Goal: Information Seeking & Learning: Learn about a topic

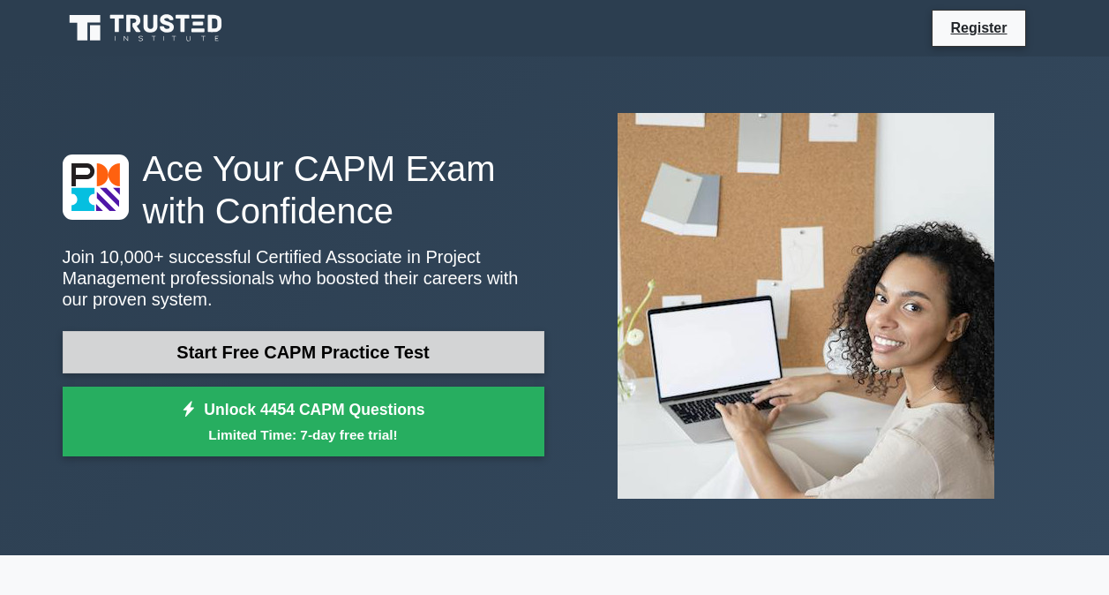
drag, startPoint x: 0, startPoint y: 0, endPoint x: 342, endPoint y: 359, distance: 496.3
click at [342, 359] on link "Start Free CAPM Practice Test" at bounding box center [304, 352] width 482 height 42
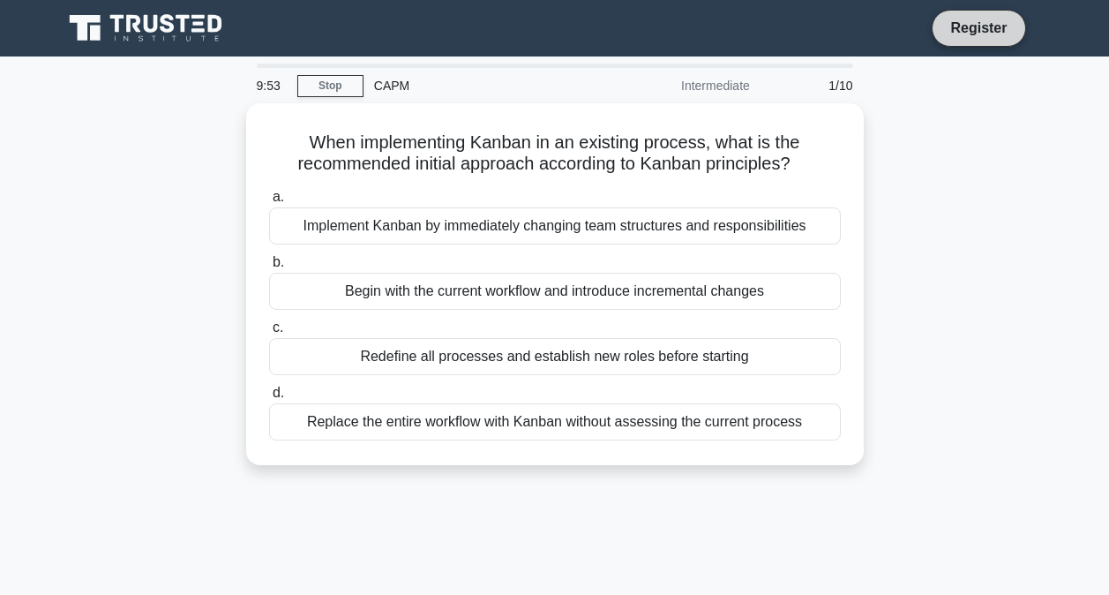
click at [975, 29] on link "Register" at bounding box center [979, 28] width 78 height 22
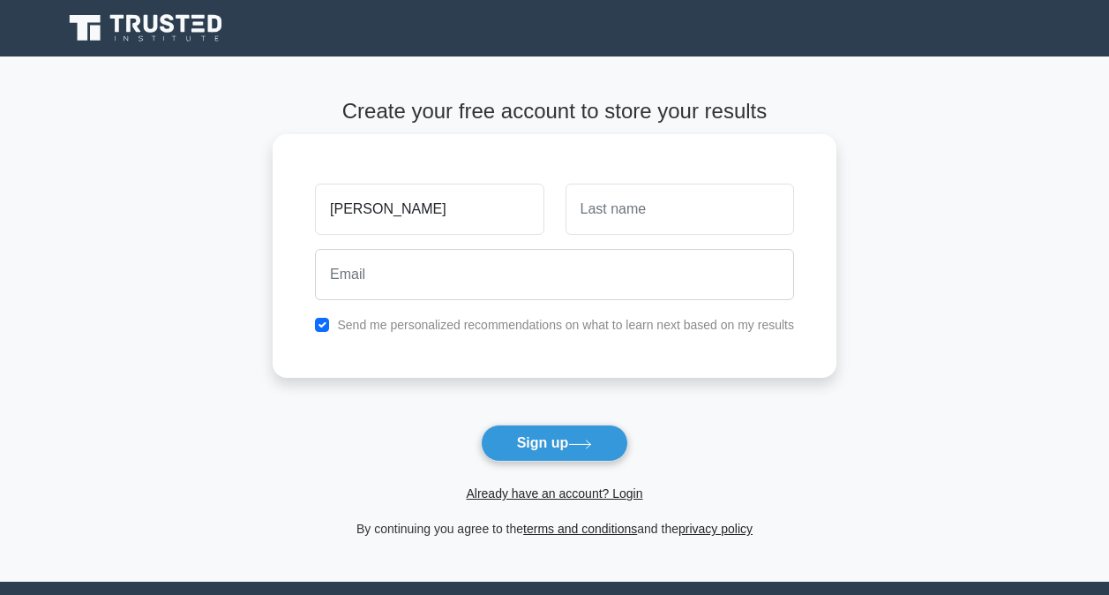
type input "fred"
click at [674, 223] on input "text" at bounding box center [680, 209] width 229 height 51
type input "Wandera"
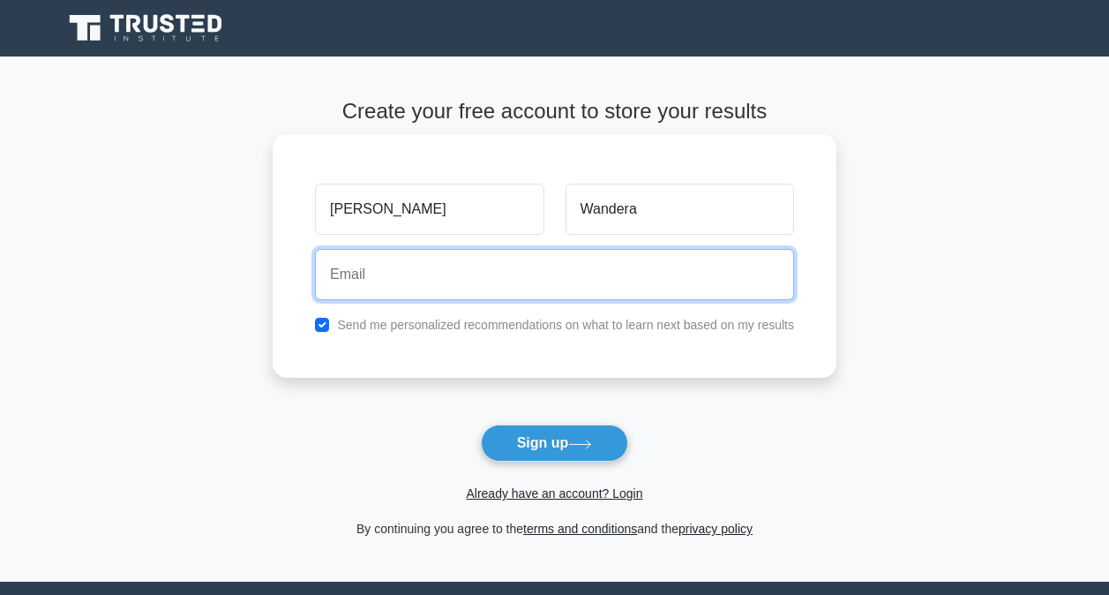
click at [492, 279] on input "email" at bounding box center [554, 274] width 479 height 51
type input "fredwandera@tackleafrica.org"
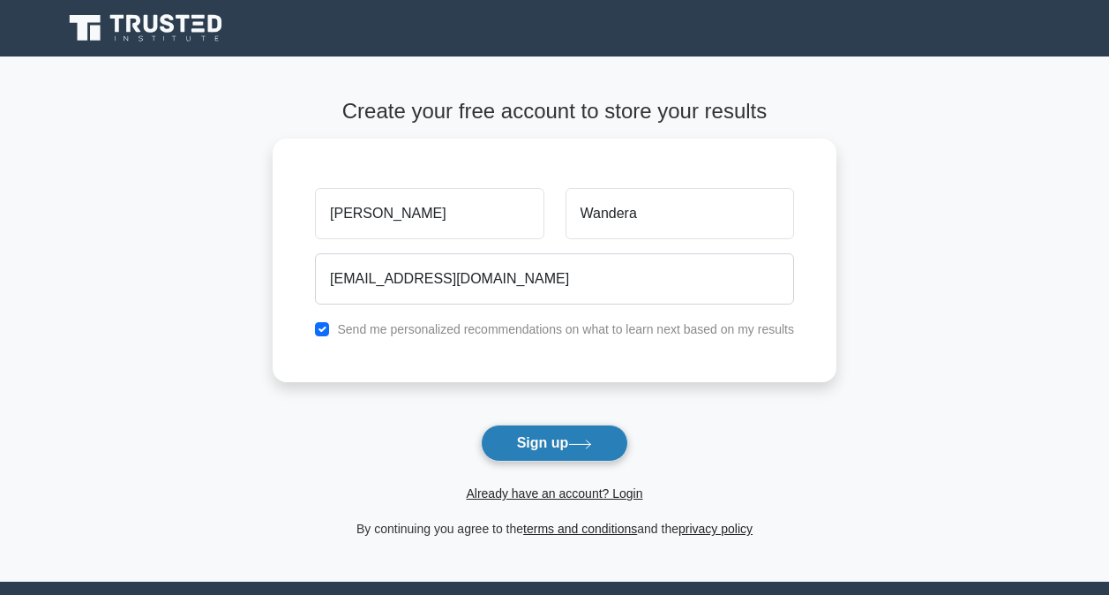
click at [518, 444] on button "Sign up" at bounding box center [555, 442] width 148 height 37
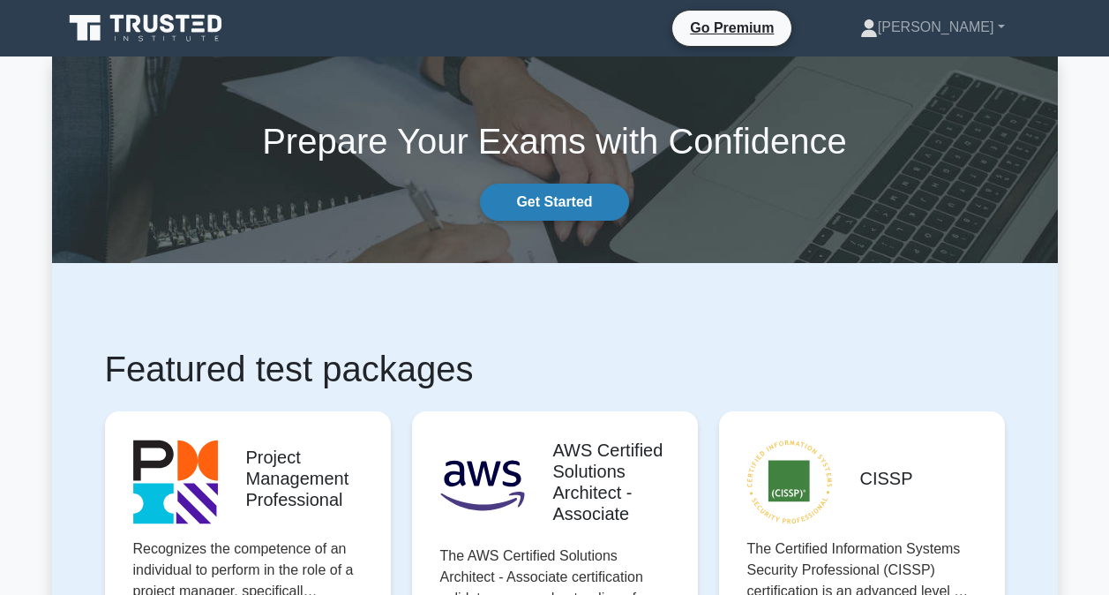
click at [555, 199] on link "Get Started" at bounding box center [554, 202] width 148 height 37
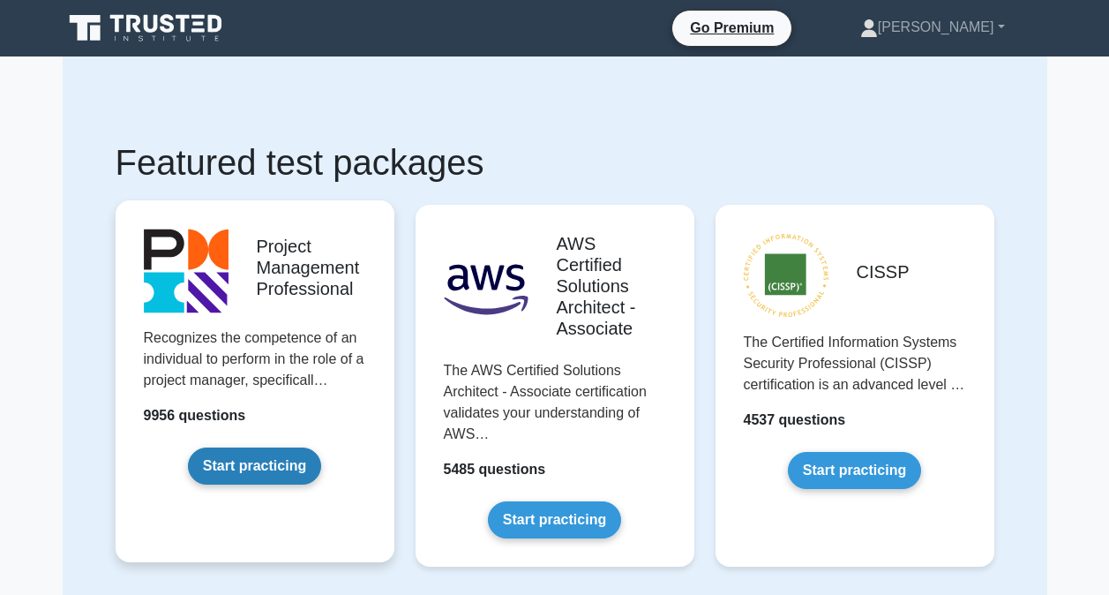
click at [283, 459] on link "Start practicing" at bounding box center [254, 465] width 133 height 37
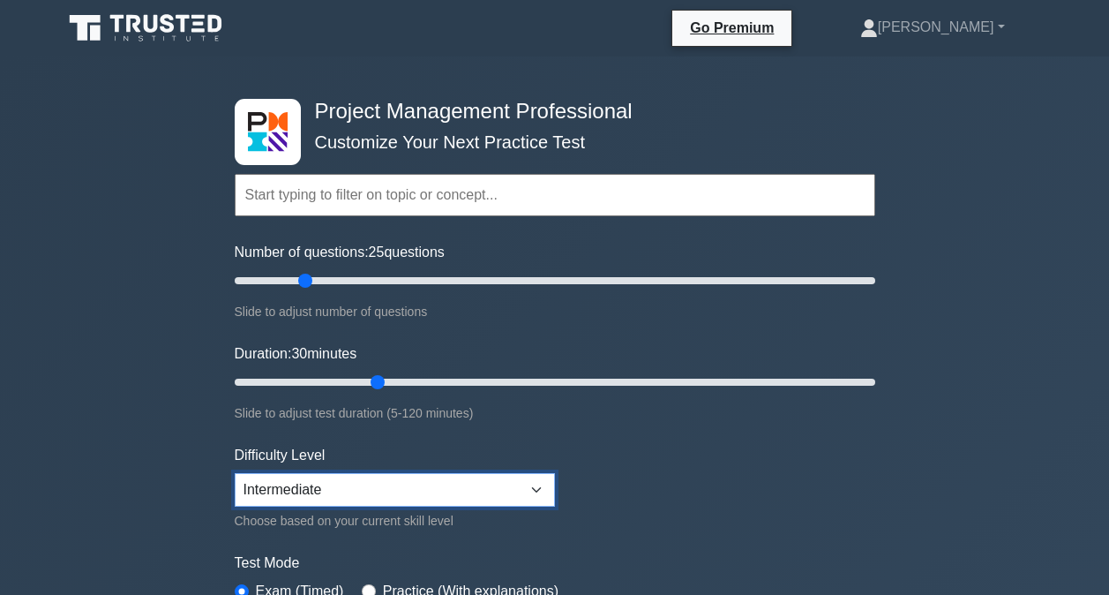
click at [536, 486] on select "Beginner Intermediate Expert" at bounding box center [395, 490] width 320 height 34
select select "beginner"
click at [235, 473] on select "Beginner Intermediate Expert" at bounding box center [395, 490] width 320 height 34
click at [545, 192] on input "text" at bounding box center [555, 195] width 641 height 42
type input "a"
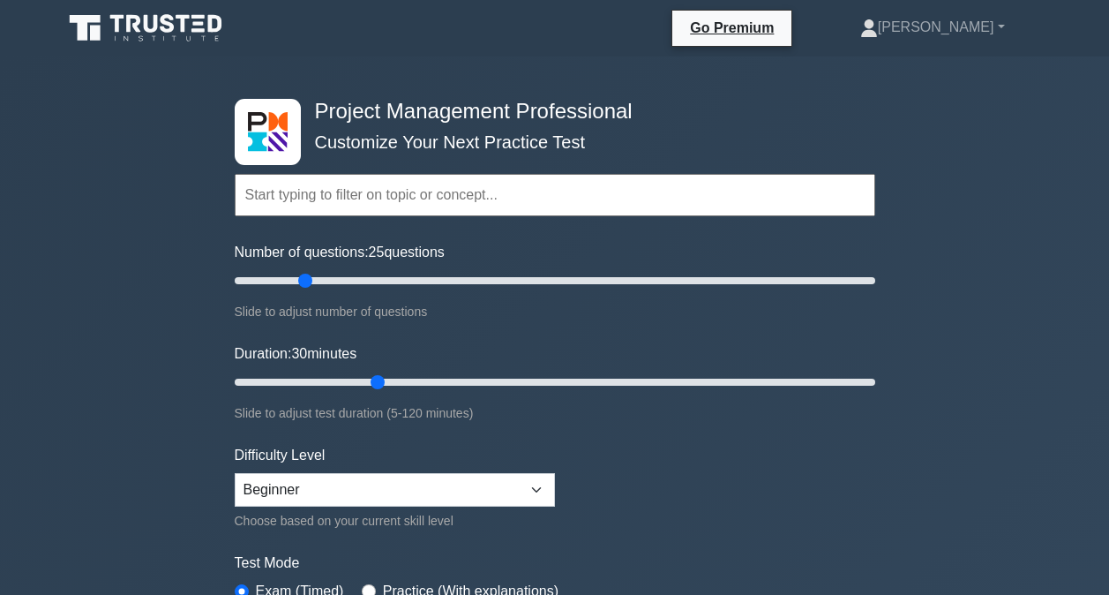
type input "s"
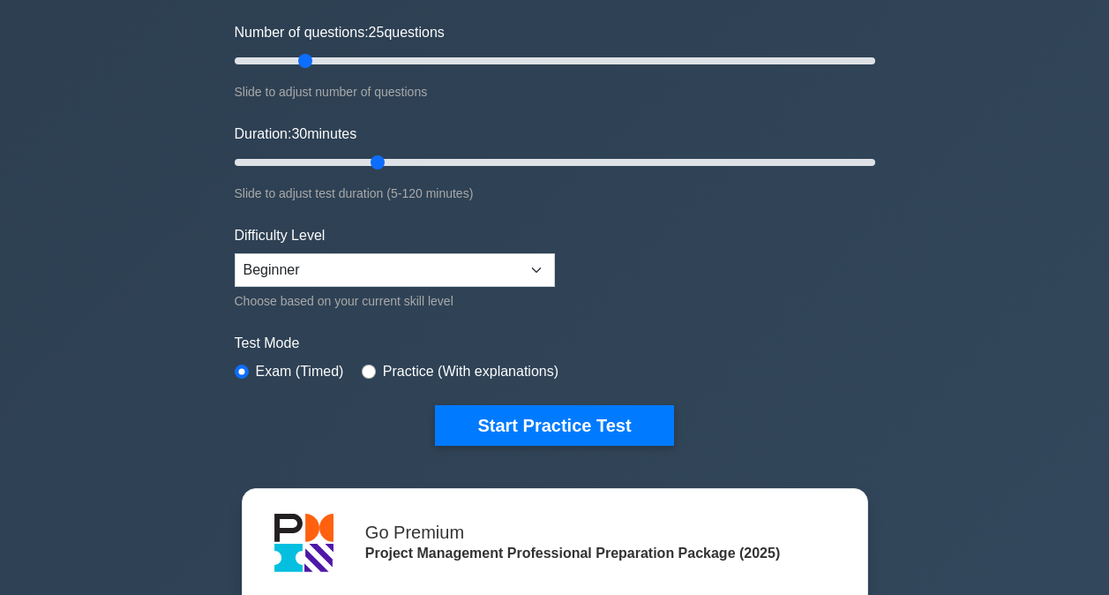
scroll to position [230, 0]
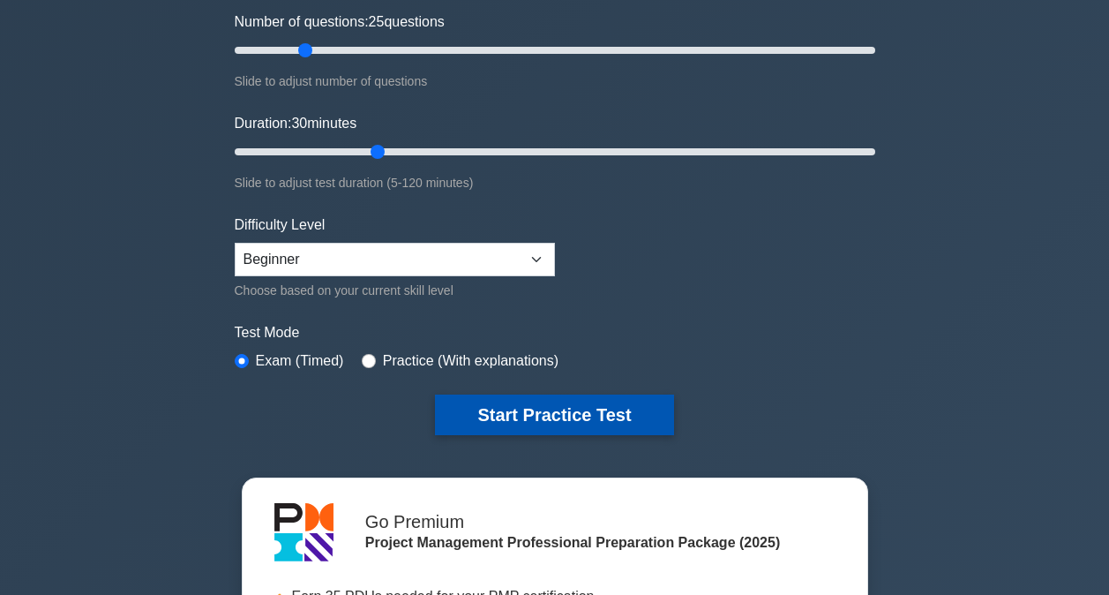
click at [544, 409] on button "Start Practice Test" at bounding box center [554, 414] width 238 height 41
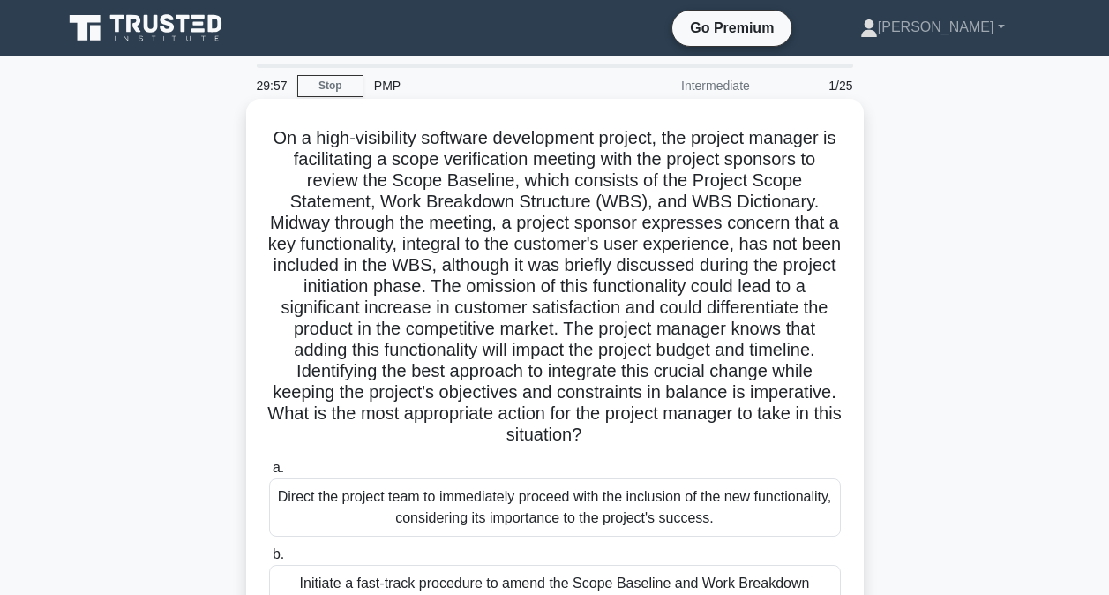
click at [462, 514] on div "Direct the project team to immediately proceed with the inclusion of the new fu…" at bounding box center [555, 507] width 572 height 58
click at [269, 474] on input "a. Direct the project team to immediately proceed with the inclusion of the new…" at bounding box center [269, 467] width 0 height 11
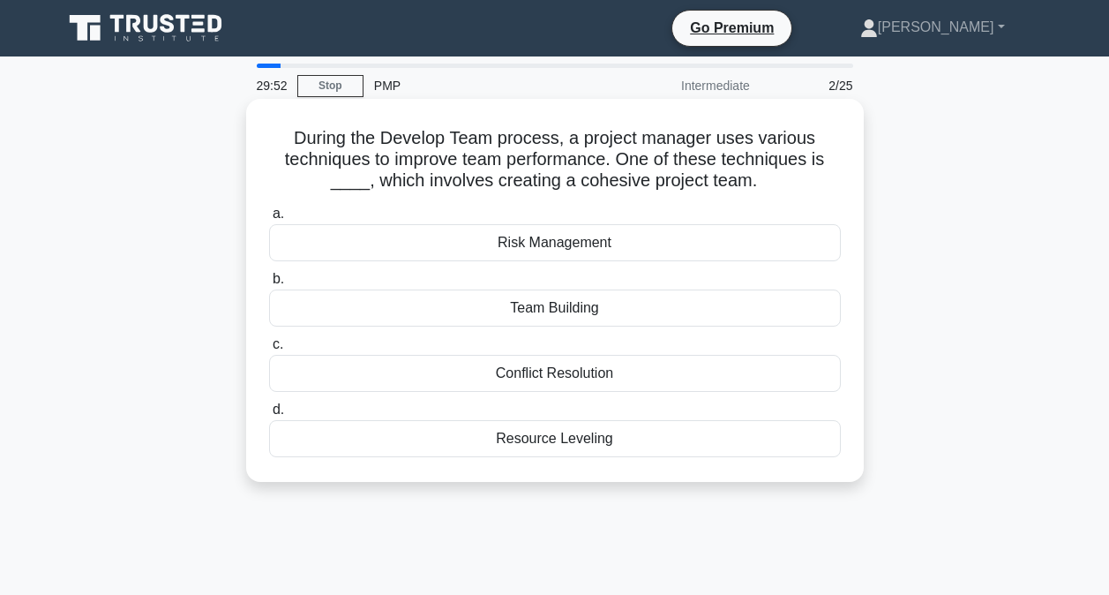
click at [455, 269] on label "b. Team Building" at bounding box center [555, 297] width 572 height 58
click at [269, 274] on input "b. Team Building" at bounding box center [269, 279] width 0 height 11
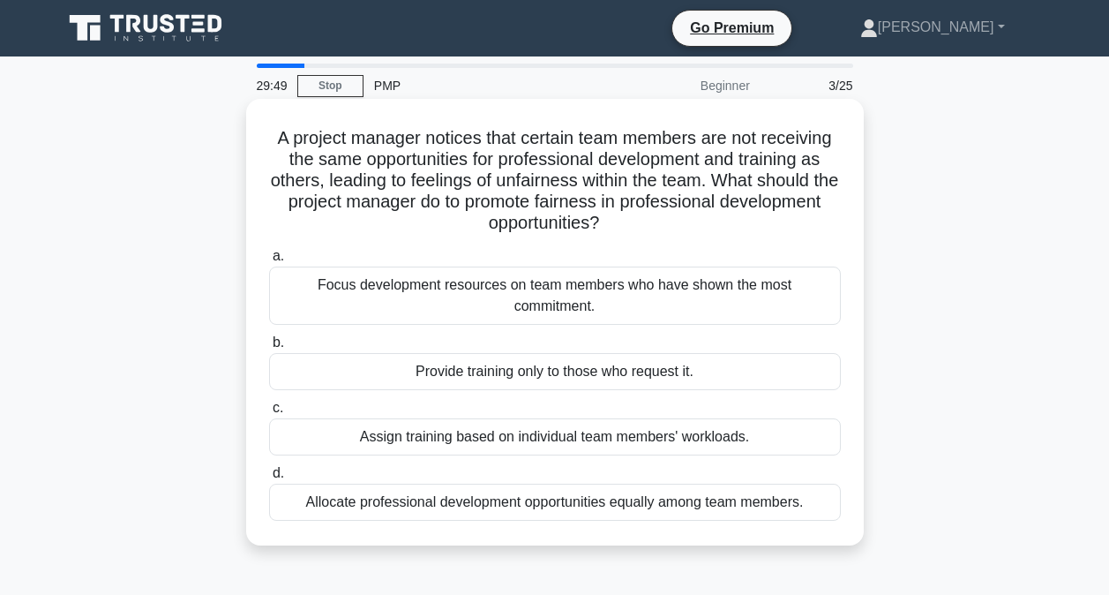
click at [542, 272] on div "Focus development resources on team members who have shown the most commitment." at bounding box center [555, 296] width 572 height 58
click at [269, 262] on input "a. Focus development resources on team members who have shown the most commitme…" at bounding box center [269, 256] width 0 height 11
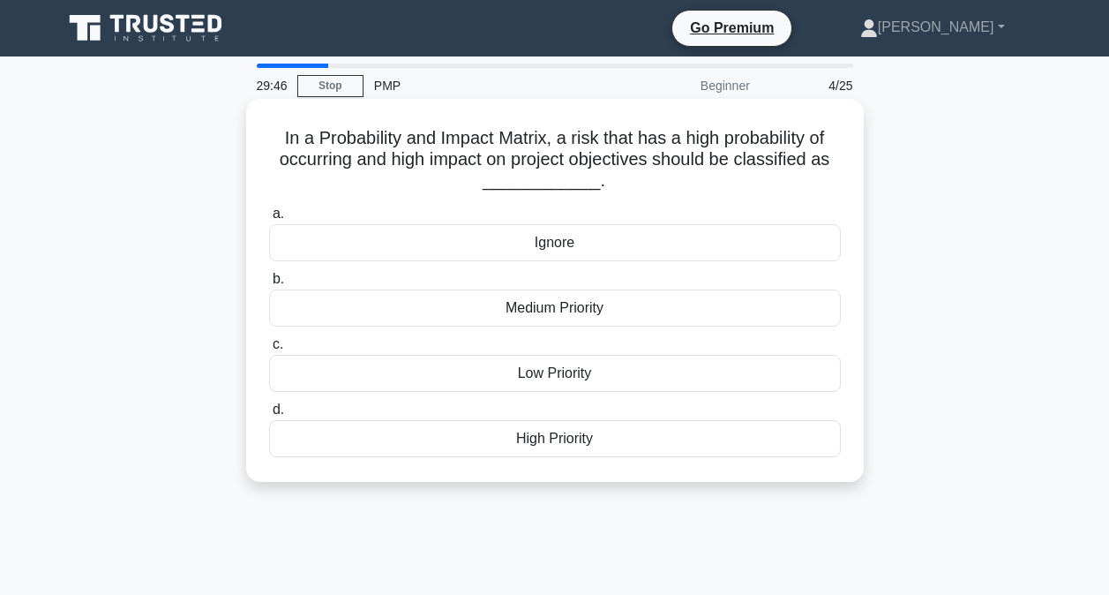
click at [565, 236] on div "Ignore" at bounding box center [555, 242] width 572 height 37
click at [269, 220] on input "a. Ignore" at bounding box center [269, 213] width 0 height 11
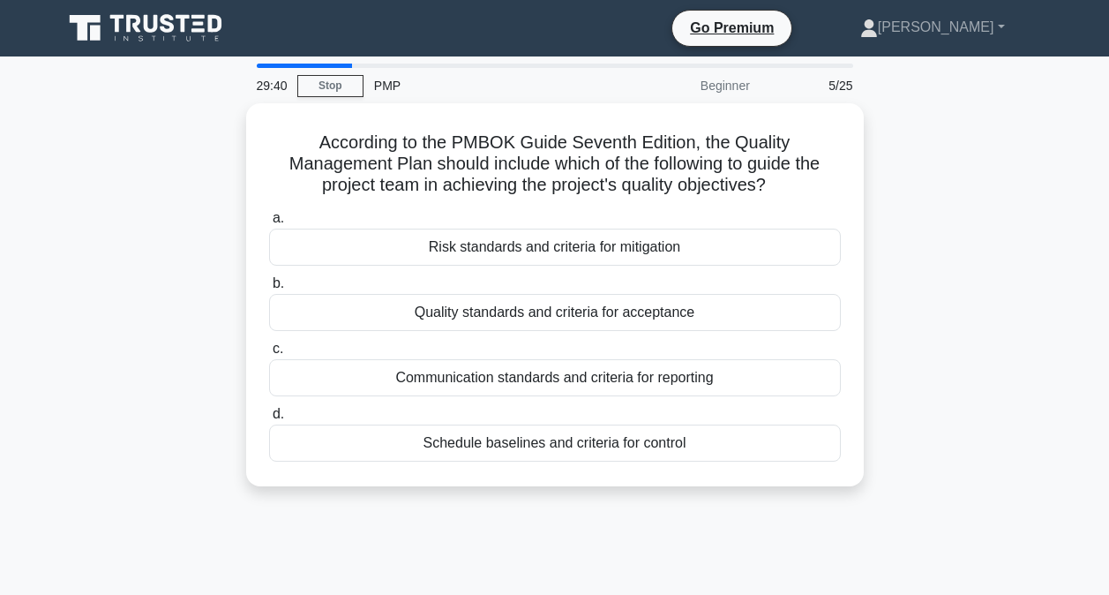
click at [720, 85] on div "Beginner" at bounding box center [683, 85] width 154 height 35
click at [995, 29] on link "[PERSON_NAME]" at bounding box center [932, 27] width 229 height 35
